Goal: Check status: Check status

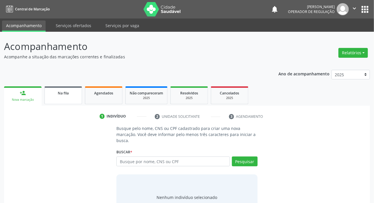
click at [73, 96] on link "Na fila" at bounding box center [63, 95] width 38 height 18
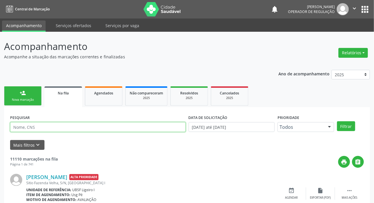
click at [83, 127] on input "text" at bounding box center [98, 127] width 176 height 10
paste input "702 8046 2773 4763"
type input "702 8046 2773 4763"
click at [337, 121] on button "Filtrar" at bounding box center [346, 126] width 18 height 10
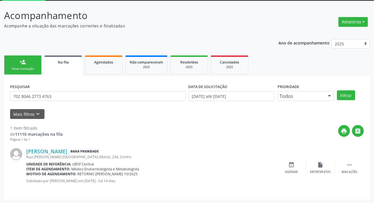
scroll to position [31, 0]
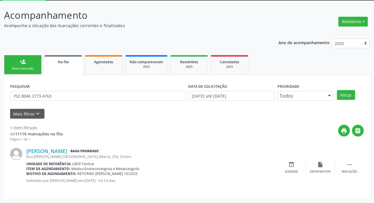
click at [56, 90] on div "PESQUISAR 702 8046 2773 4763" at bounding box center [98, 93] width 179 height 23
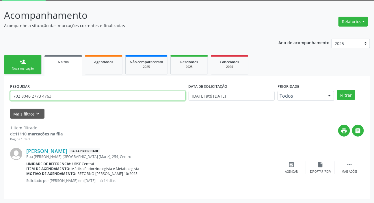
click at [55, 97] on input "702 8046 2773 4763" at bounding box center [98, 96] width 176 height 10
click at [55, 98] on input "702 8046 2773 4763" at bounding box center [98, 96] width 176 height 10
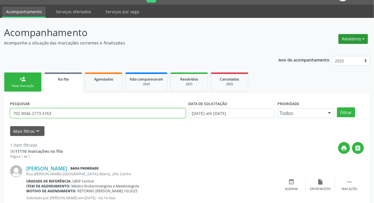
scroll to position [0, 0]
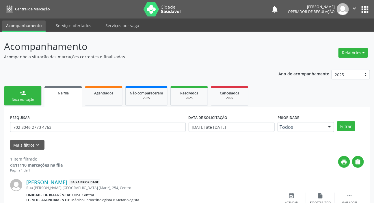
click at [367, 8] on button "apps" at bounding box center [365, 9] width 10 height 10
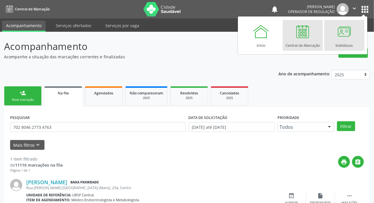
click at [343, 38] on div at bounding box center [344, 31] width 17 height 17
